Goal: Use online tool/utility: Utilize a website feature to perform a specific function

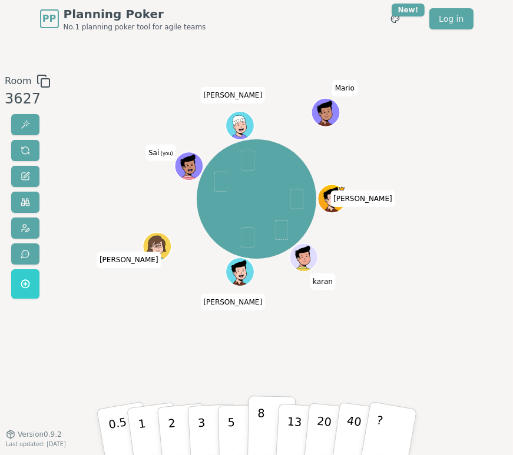
click at [258, 424] on p "8" at bounding box center [261, 432] width 8 height 52
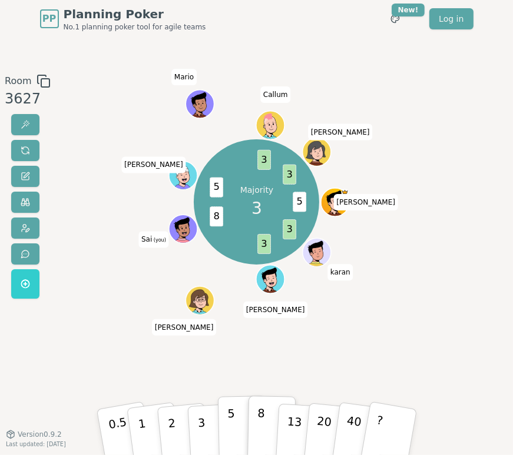
click at [228, 434] on p "5" at bounding box center [231, 432] width 8 height 52
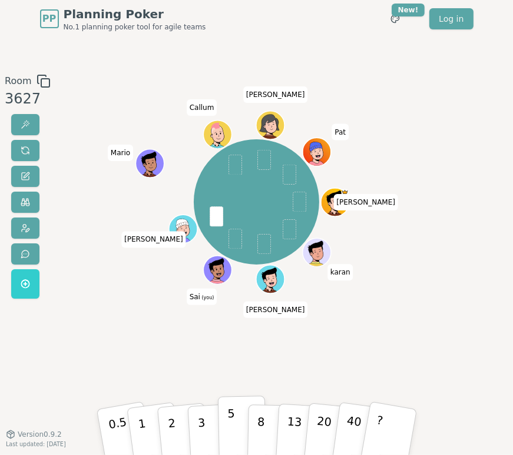
click at [231, 425] on p "5" at bounding box center [231, 432] width 8 height 52
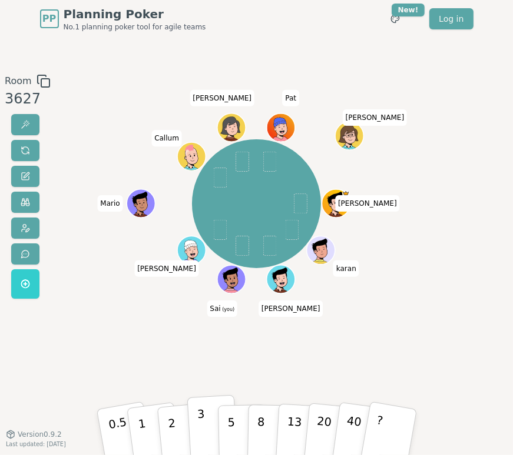
click at [202, 431] on p "3" at bounding box center [202, 433] width 10 height 52
click at [226, 435] on button "5" at bounding box center [241, 432] width 48 height 72
click at [205, 425] on button "3" at bounding box center [212, 431] width 51 height 73
click at [202, 428] on p "3" at bounding box center [202, 433] width 10 height 52
click at [210, 427] on button "3" at bounding box center [212, 431] width 51 height 73
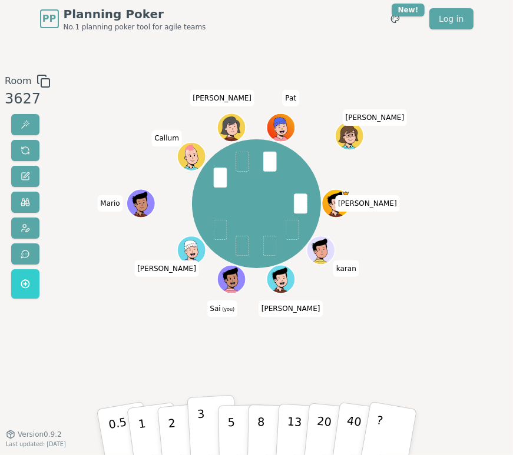
click at [202, 432] on p "3" at bounding box center [202, 433] width 10 height 52
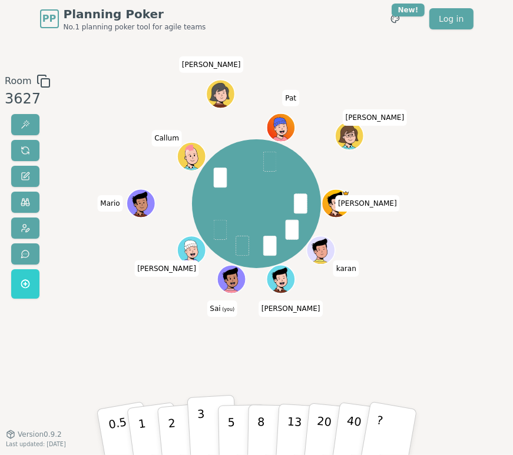
click at [201, 427] on p "3" at bounding box center [202, 433] width 10 height 52
click at [199, 434] on div "3" at bounding box center [212, 432] width 31 height 37
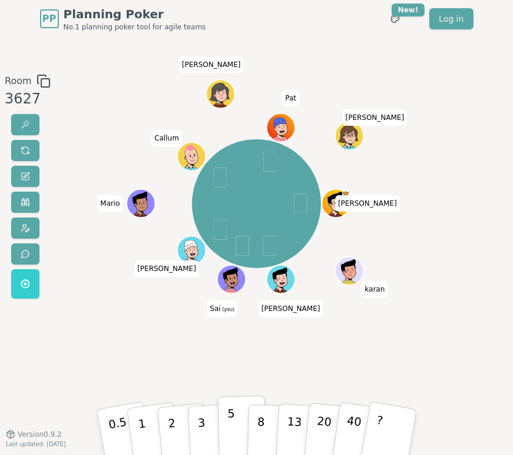
click at [225, 422] on button "5" at bounding box center [241, 432] width 48 height 72
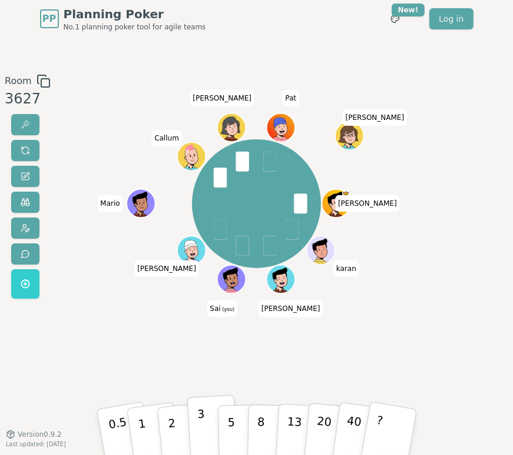
click at [204, 434] on p "3" at bounding box center [202, 433] width 10 height 52
click at [229, 435] on p "5" at bounding box center [231, 432] width 8 height 52
